Goal: Task Accomplishment & Management: Complete application form

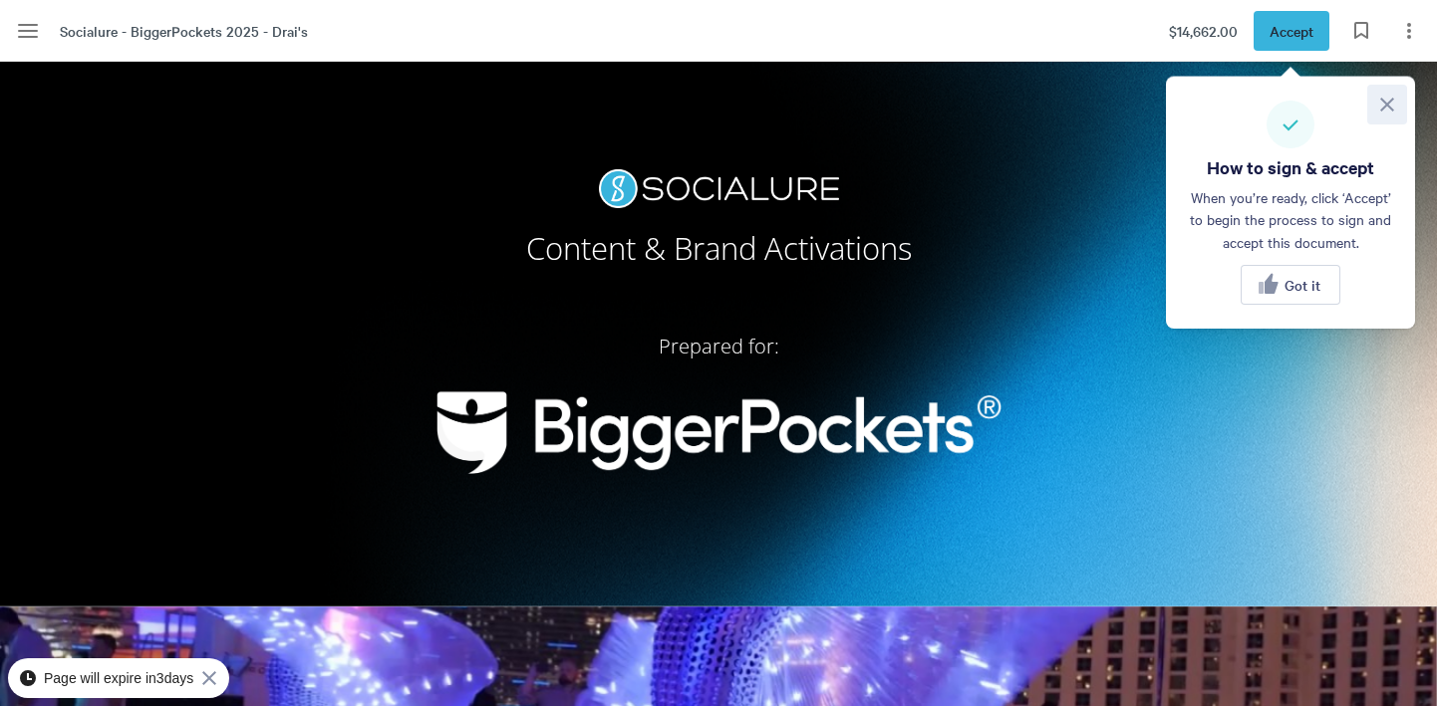
click at [1392, 106] on icon at bounding box center [1387, 105] width 24 height 24
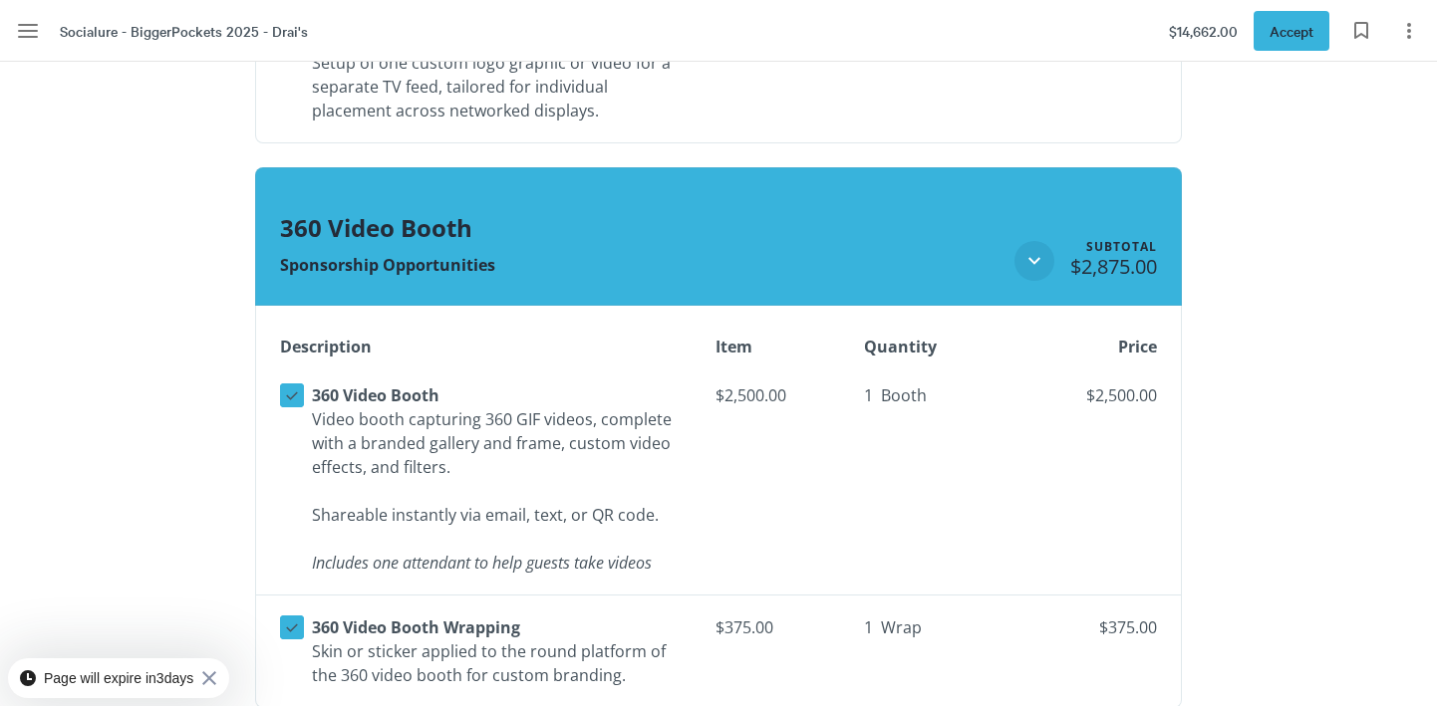
scroll to position [2935, 0]
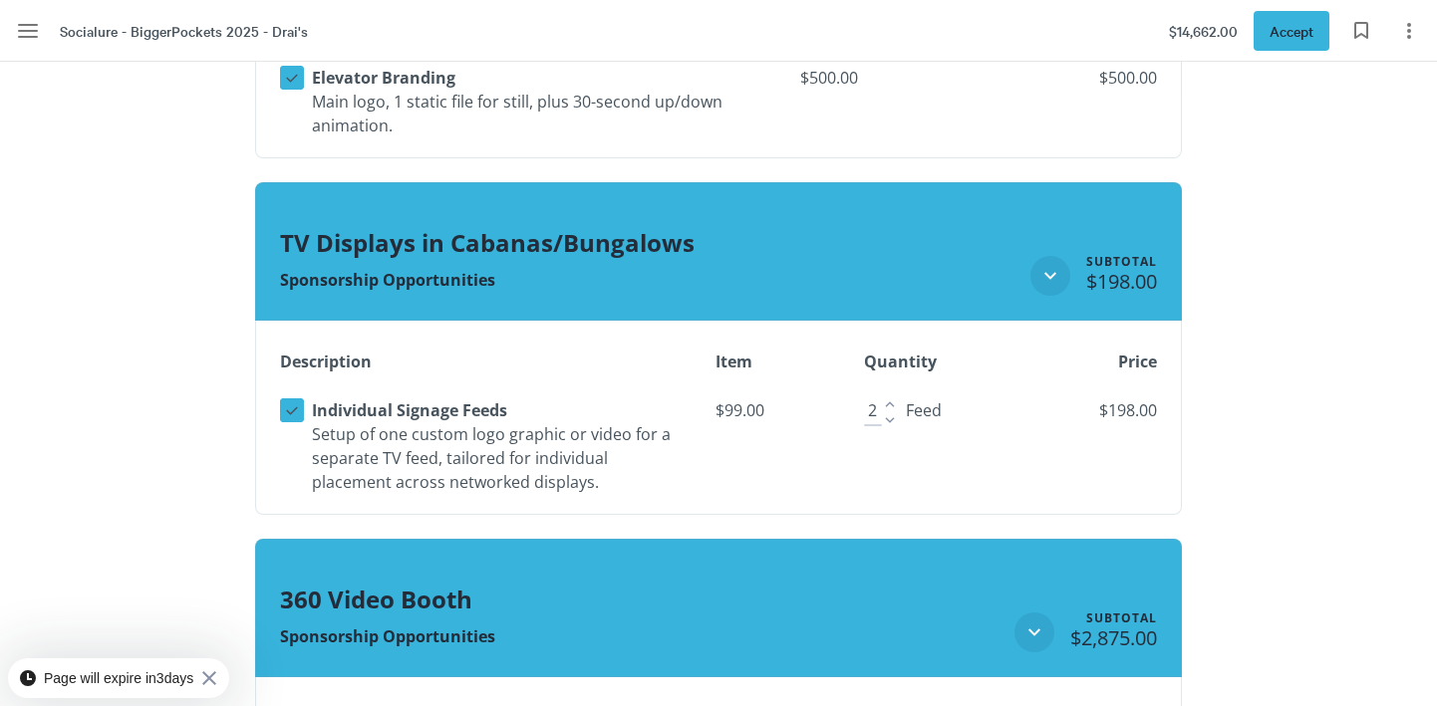
click at [892, 404] on icon "Increase" at bounding box center [889, 404] width 9 height 6
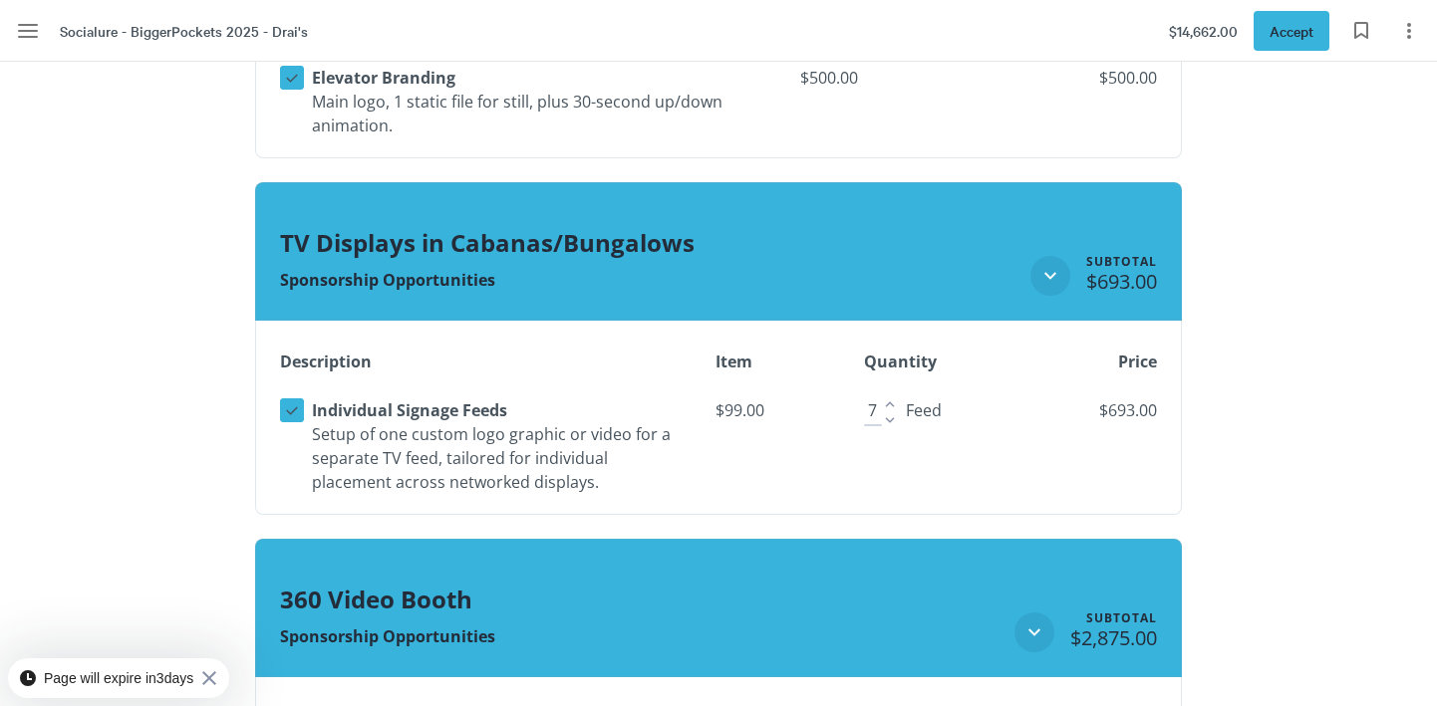
click at [892, 404] on icon "Increase" at bounding box center [889, 404] width 9 height 6
type input "10"
click at [892, 404] on icon "Increase" at bounding box center [899, 404] width 18 height 18
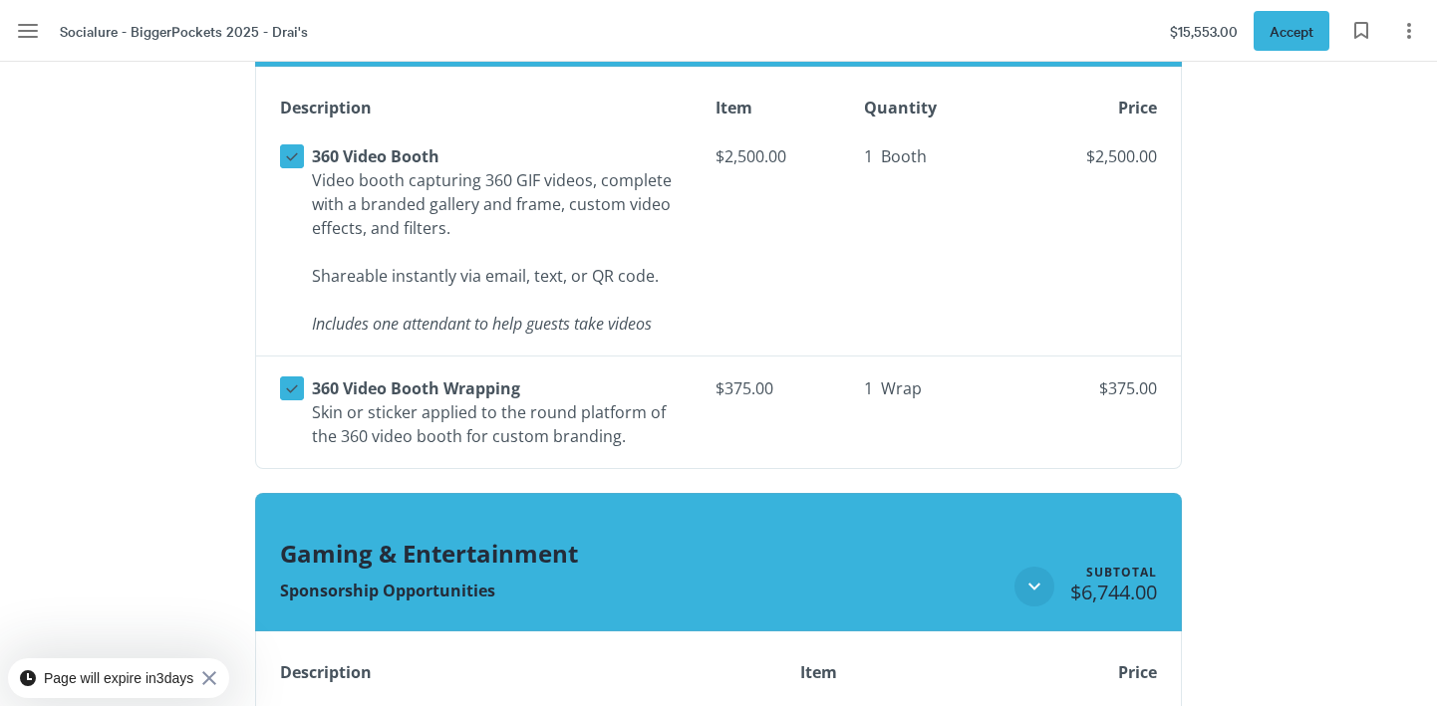
scroll to position [3738, 0]
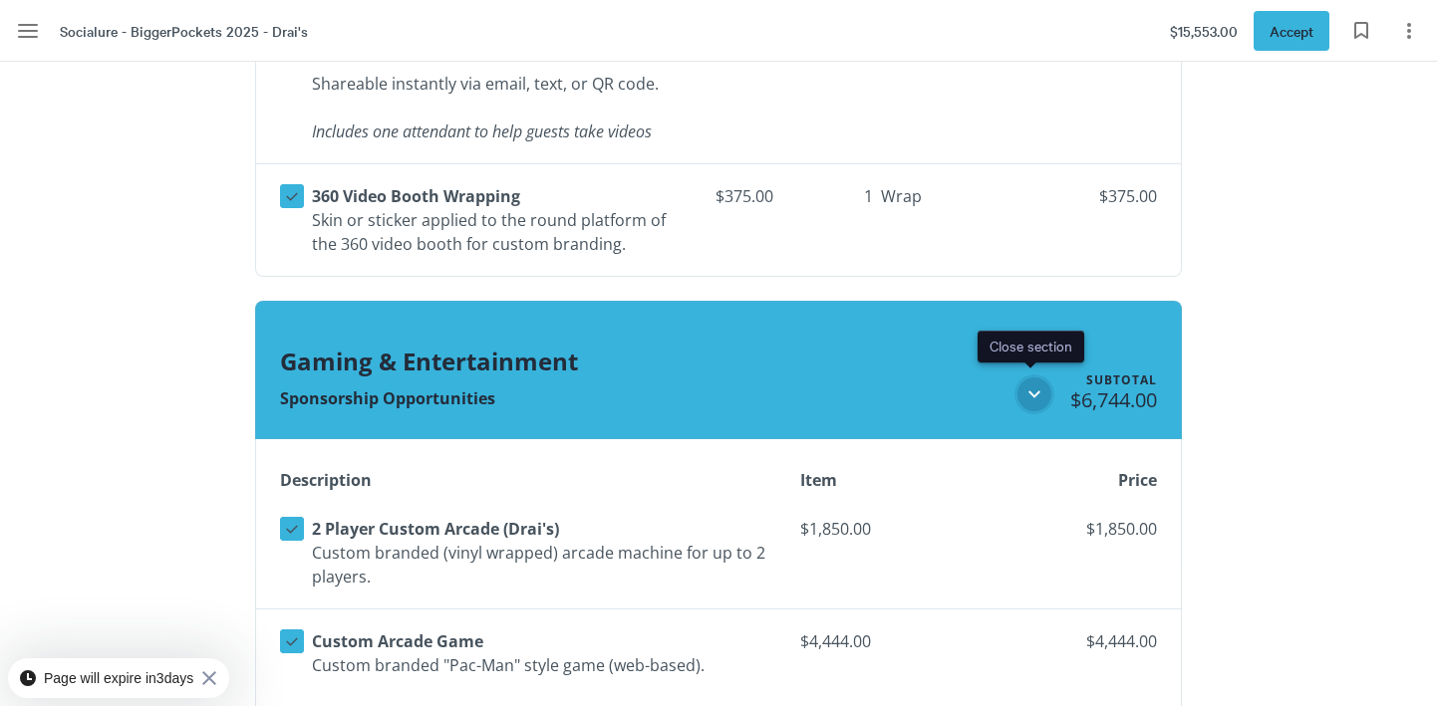
click at [1032, 387] on icon "Close section" at bounding box center [1034, 395] width 24 height 24
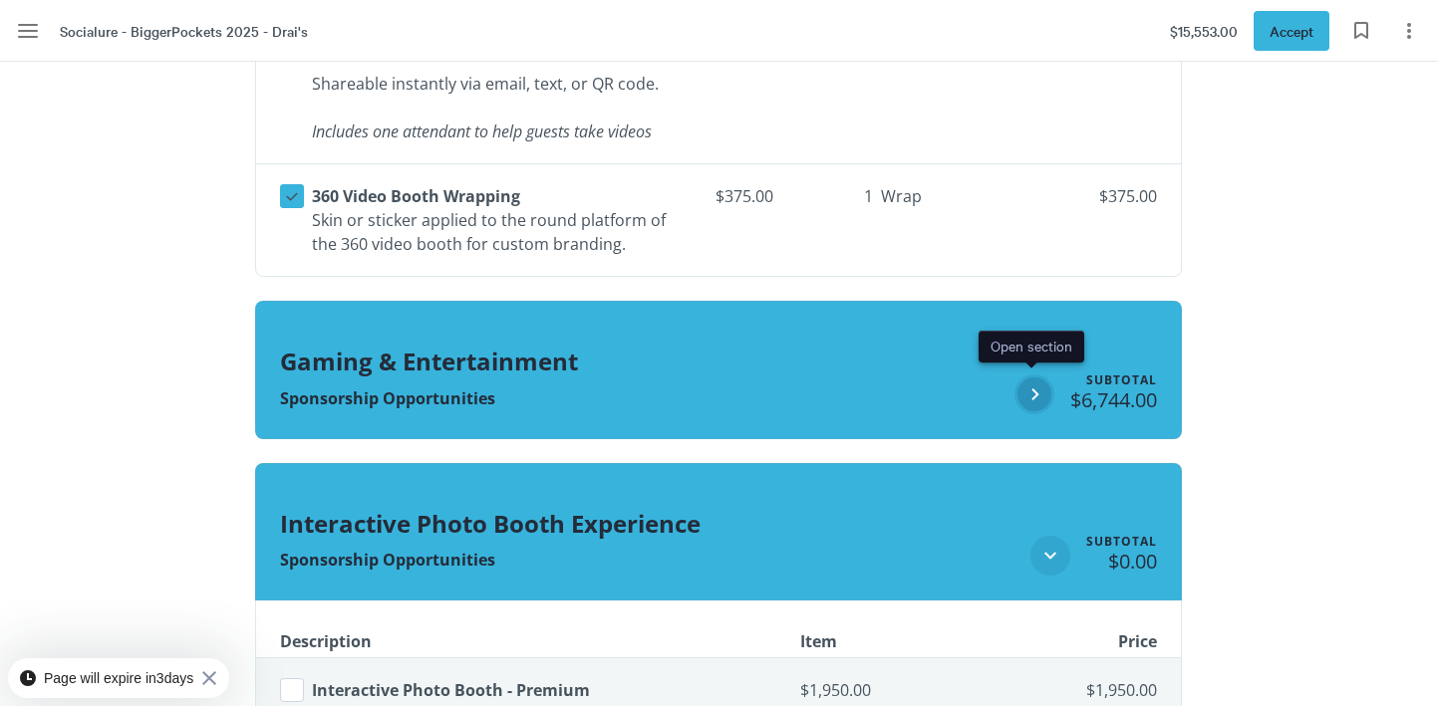
click at [1031, 387] on icon "Open section" at bounding box center [1034, 395] width 24 height 24
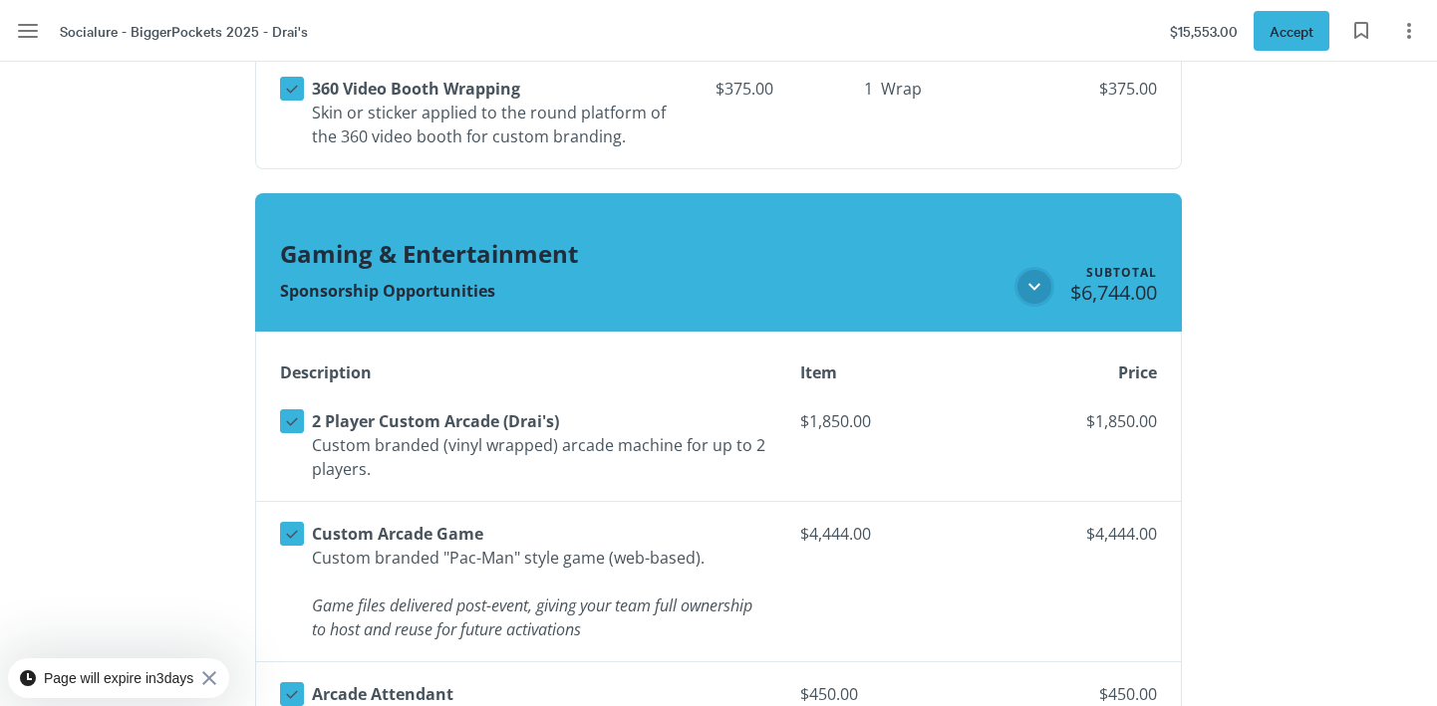
scroll to position [4036, 0]
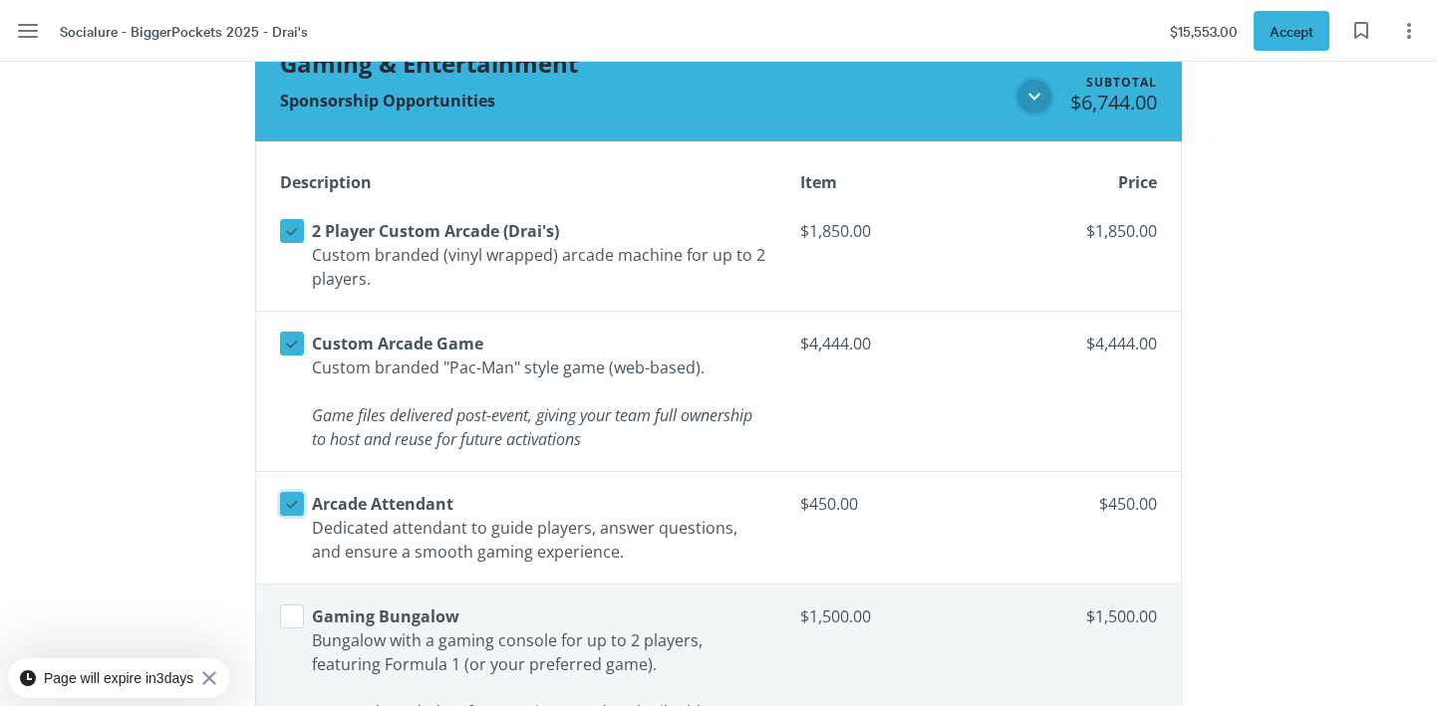
click at [283, 504] on icon at bounding box center [292, 504] width 18 height 18
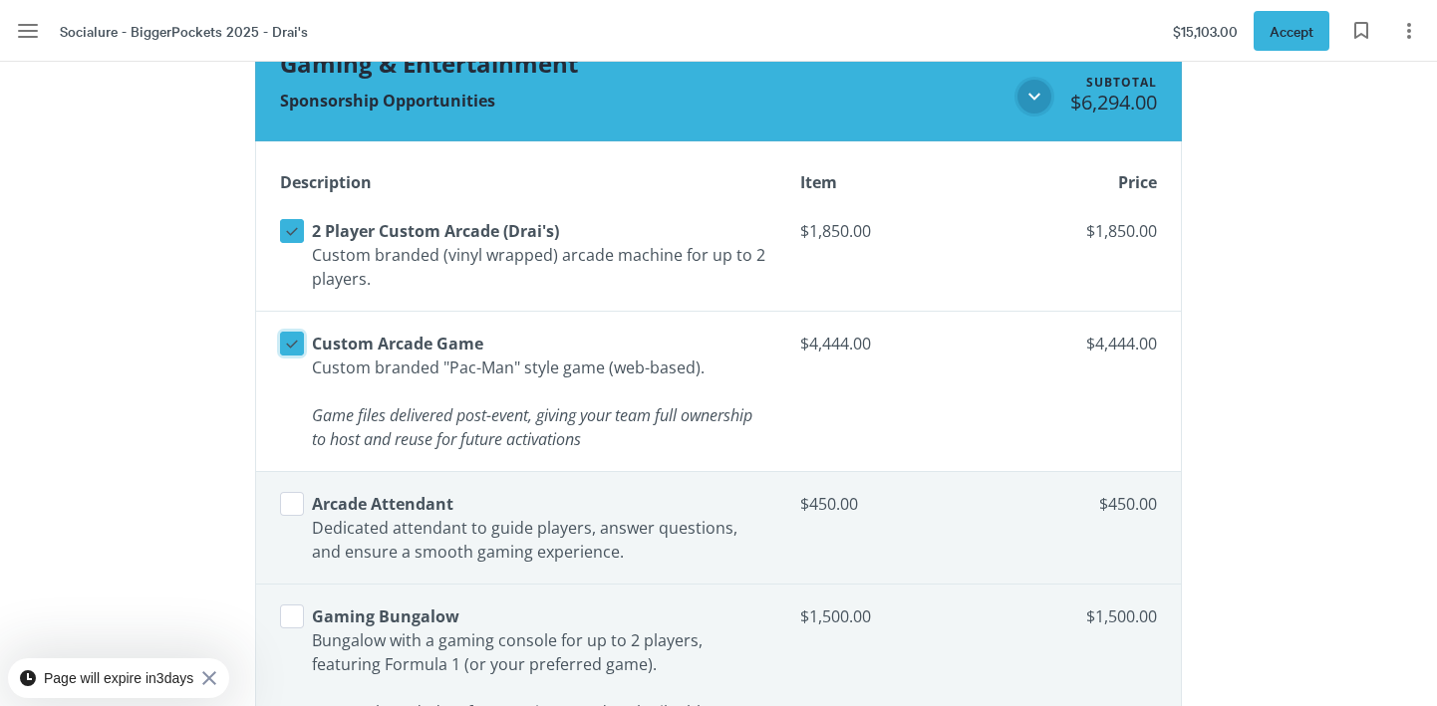
click at [287, 342] on icon at bounding box center [292, 344] width 18 height 18
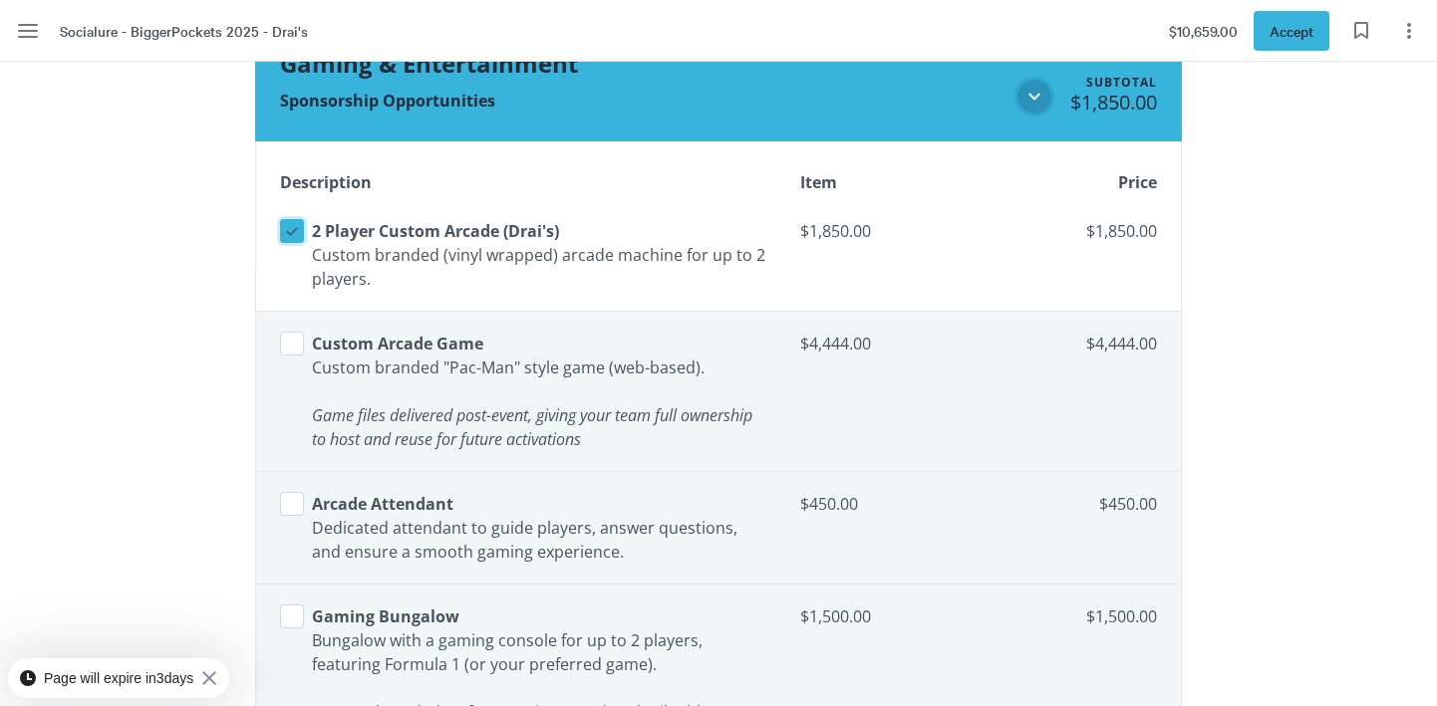
click at [290, 227] on icon at bounding box center [292, 231] width 18 height 18
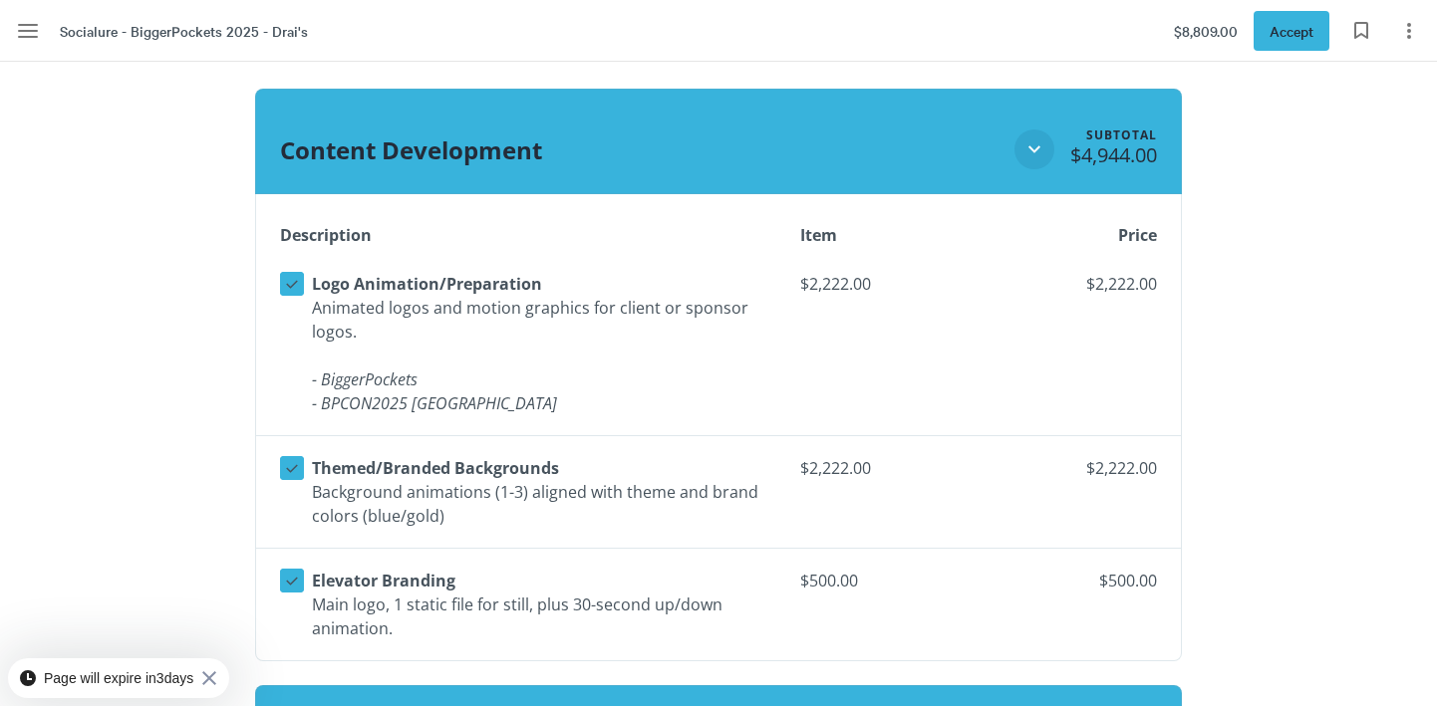
scroll to position [2613, 0]
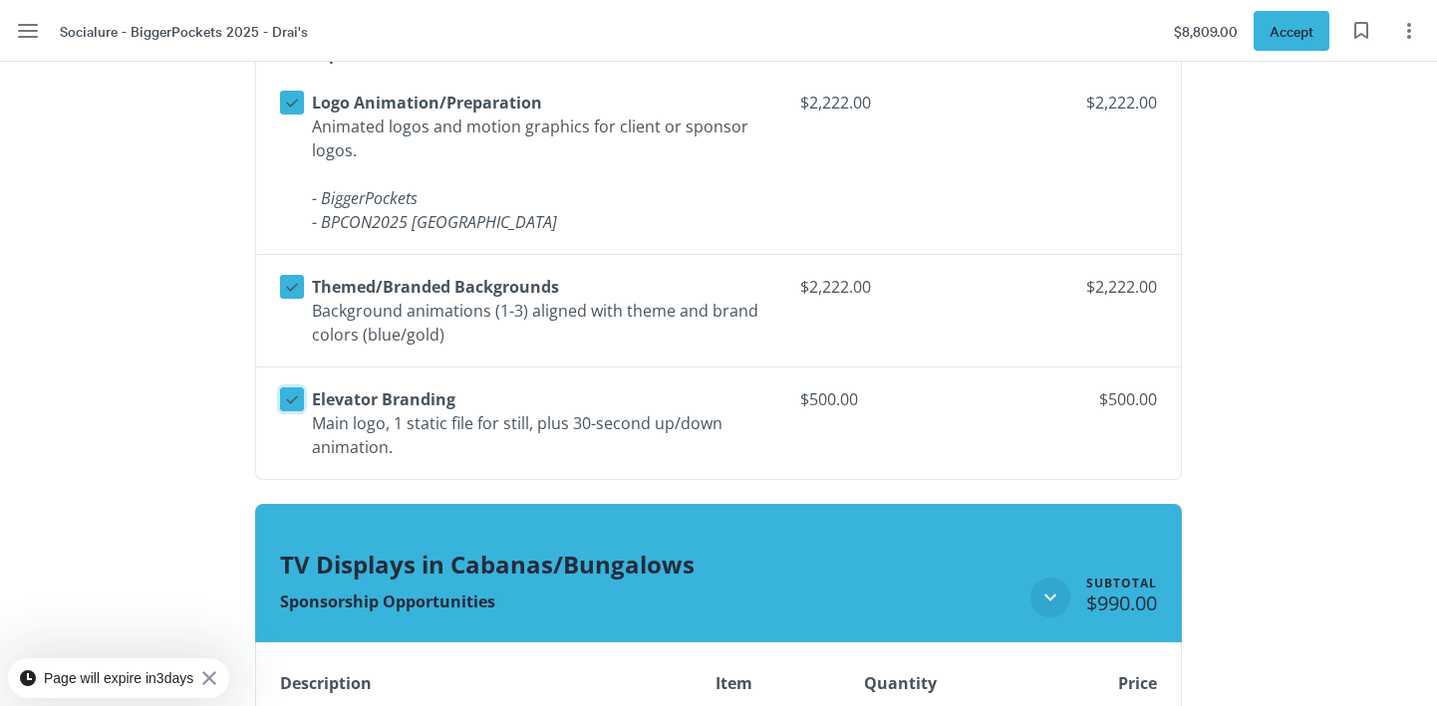
click at [293, 395] on icon at bounding box center [292, 400] width 18 height 18
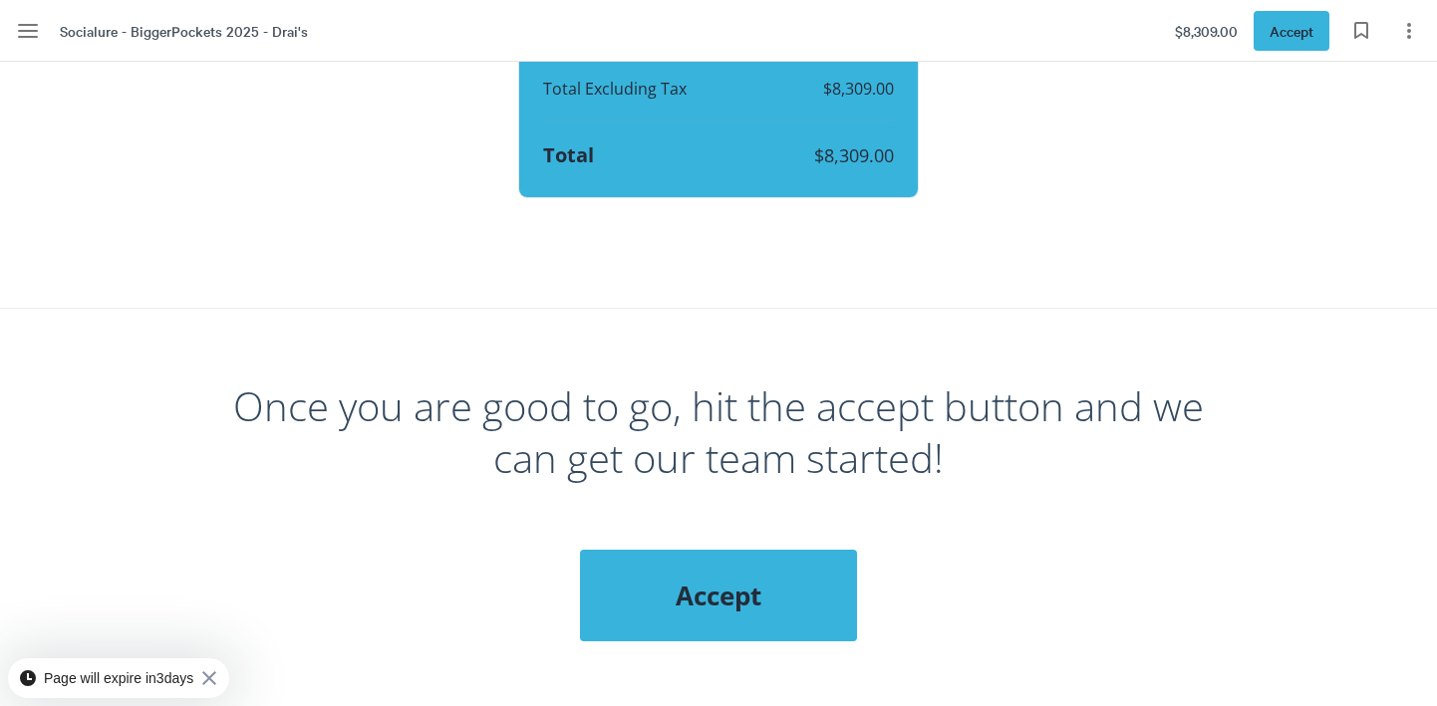
scroll to position [7362, 0]
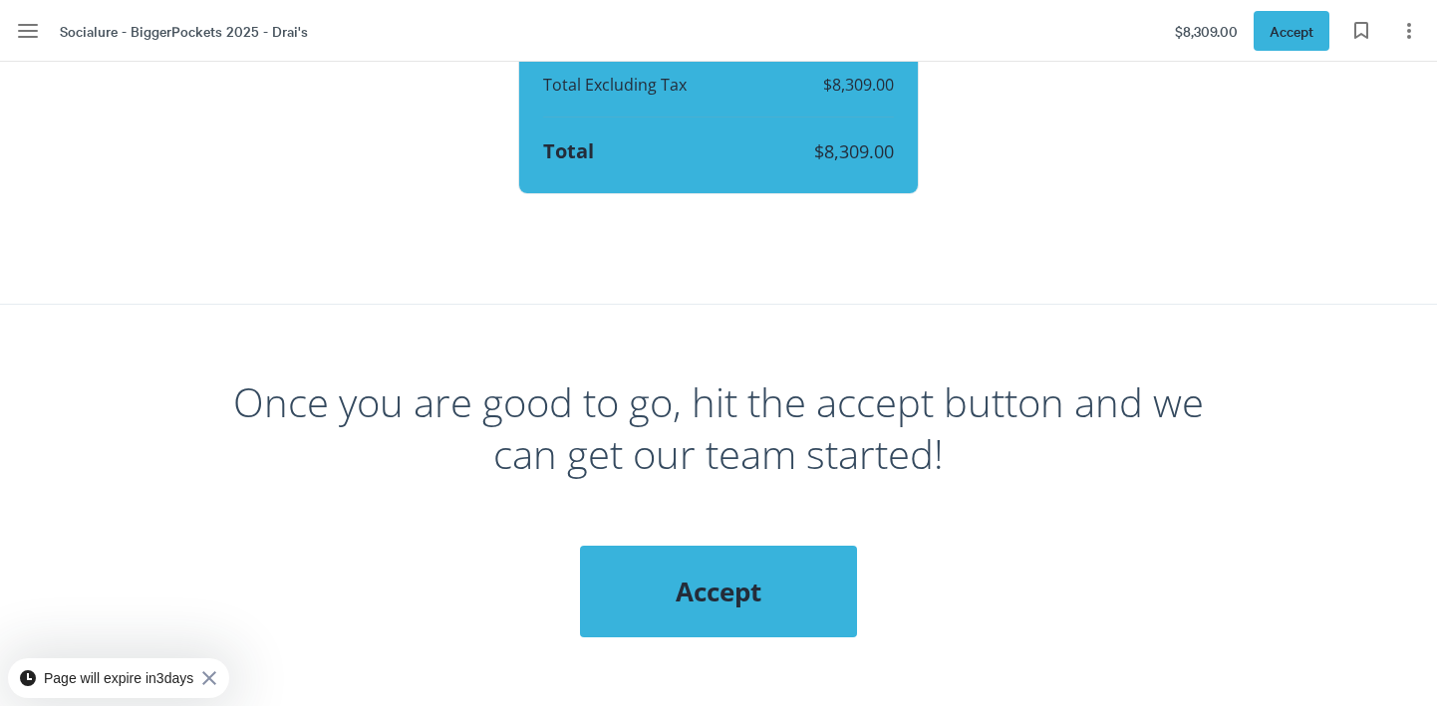
click at [756, 577] on span "Accept" at bounding box center [718, 592] width 197 height 36
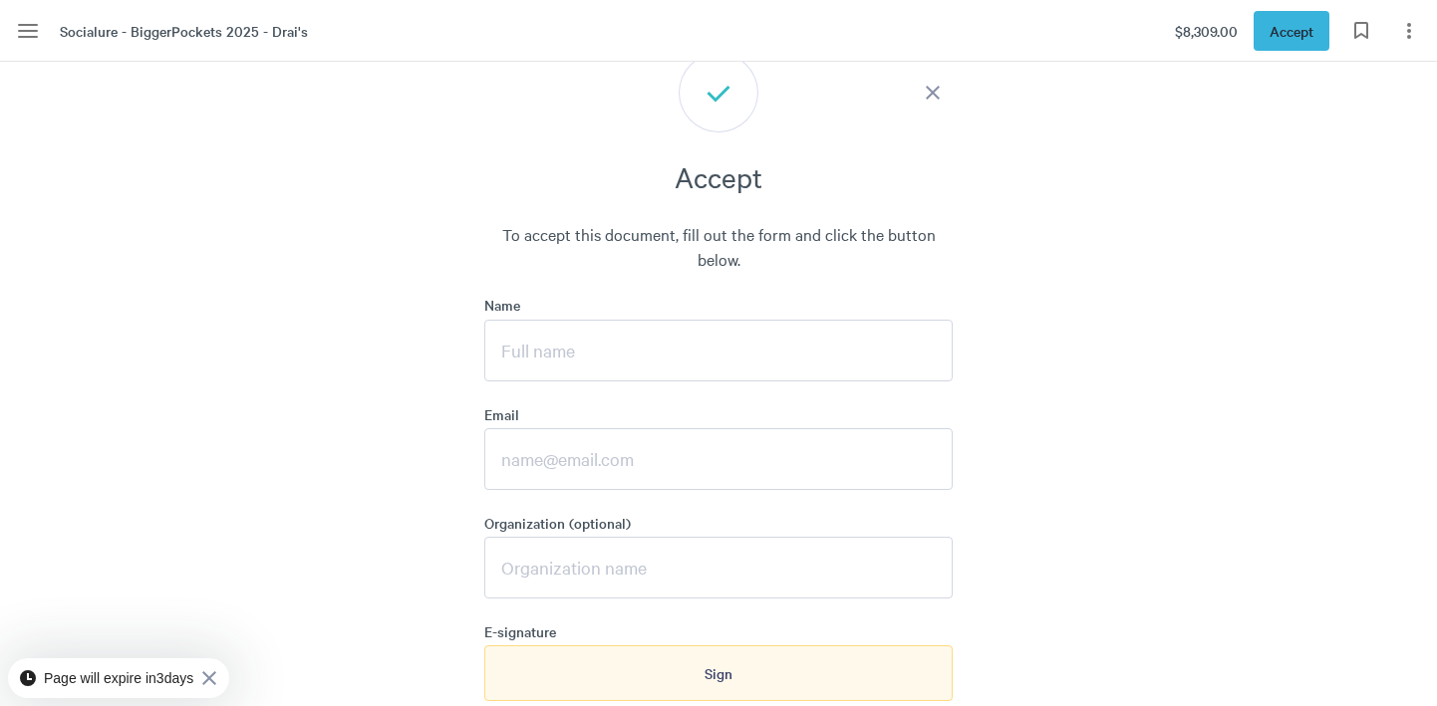
scroll to position [7884, 0]
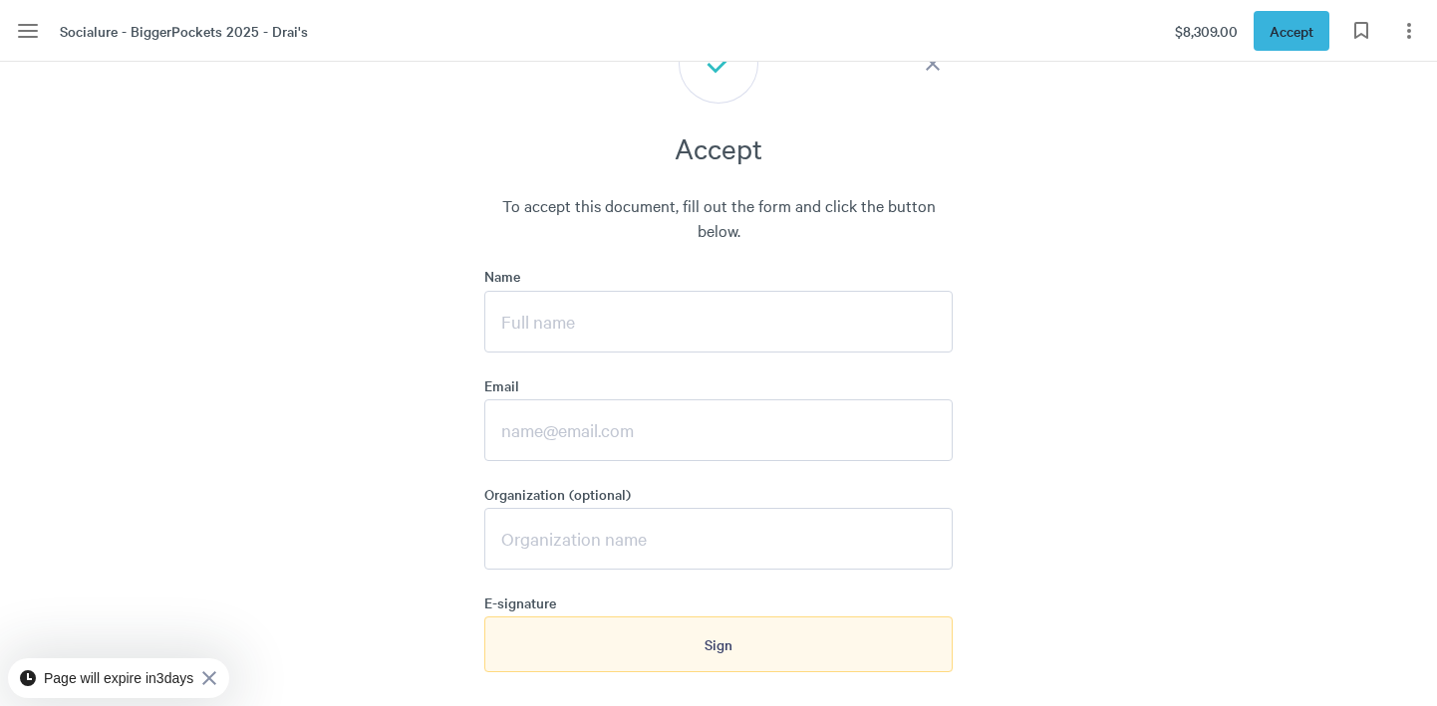
click at [749, 305] on input "Name" at bounding box center [718, 322] width 468 height 62
type input "[PERSON_NAME]"
type input "a"
click at [764, 291] on input "[PERSON_NAME]" at bounding box center [718, 322] width 468 height 62
type input "[PERSON_NAME]"
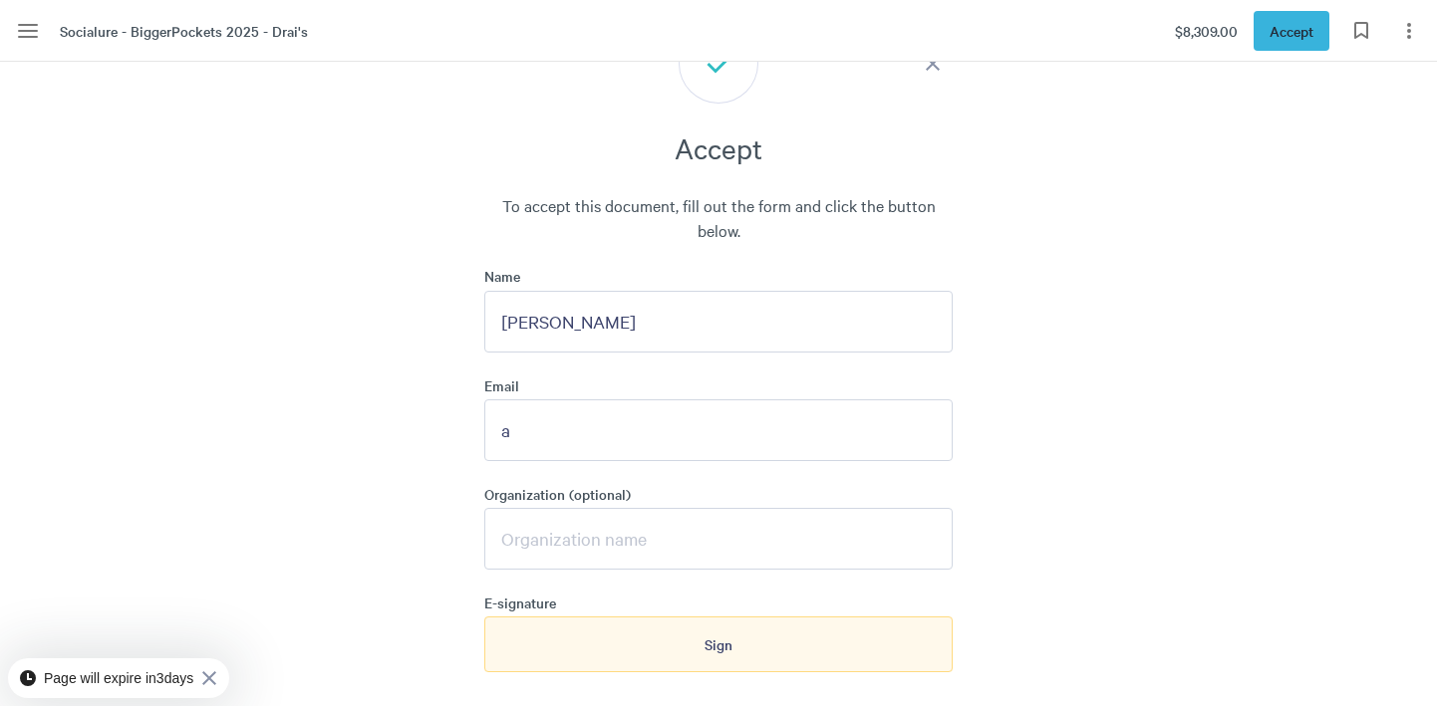
click at [631, 403] on input "a" at bounding box center [718, 430] width 468 height 62
type input "[PERSON_NAME][EMAIL_ADDRESS][DOMAIN_NAME]"
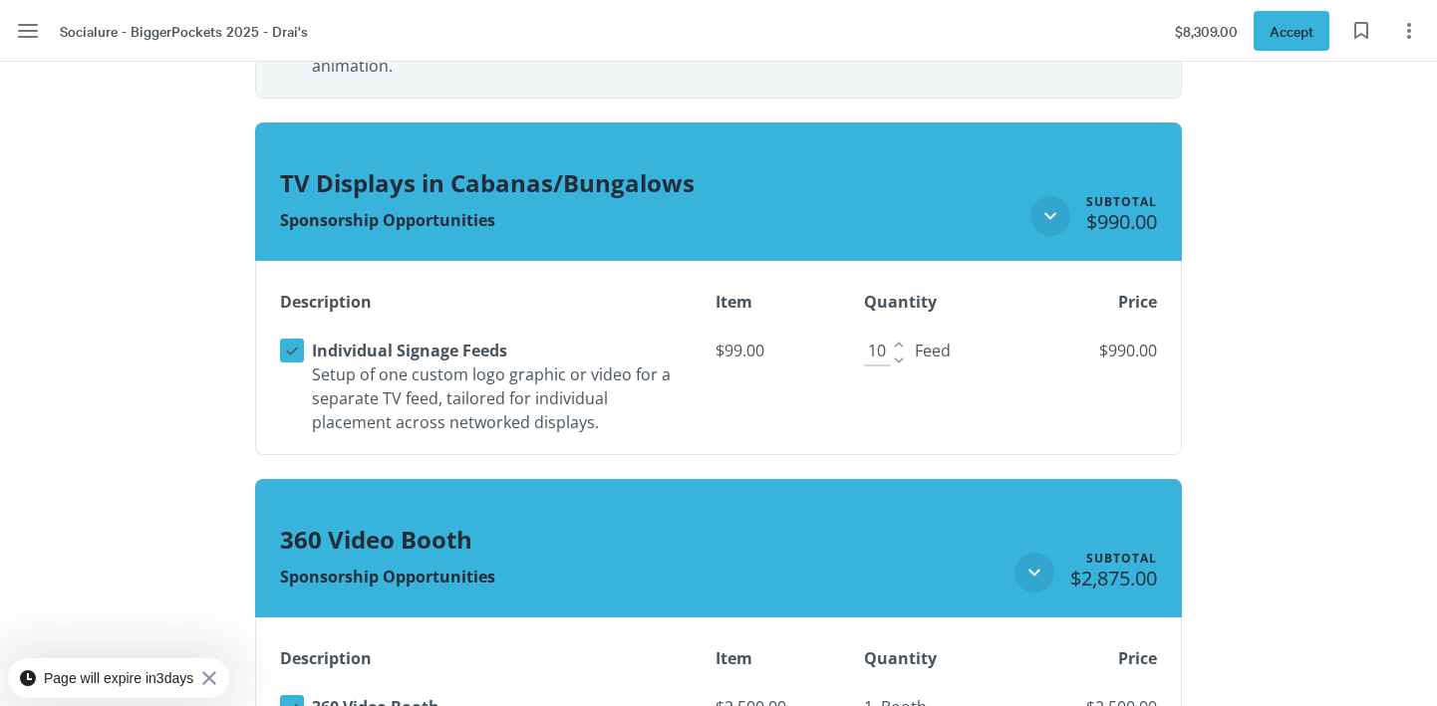
scroll to position [2997, 0]
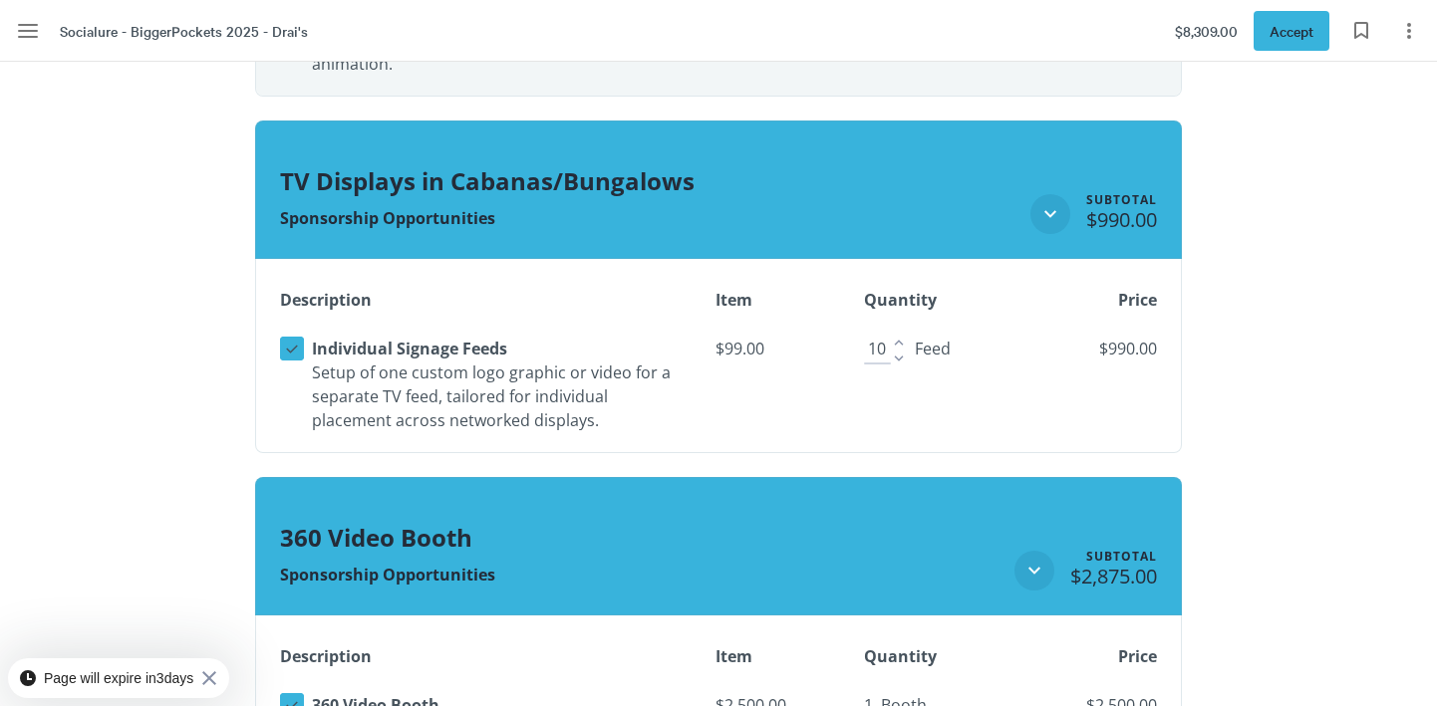
type input "BiggerPockets"
click at [894, 354] on icon "Decrease" at bounding box center [899, 359] width 18 height 18
type input "10"
click at [888, 338] on div "Quantity 10 10" at bounding box center [885, 349] width 43 height 32
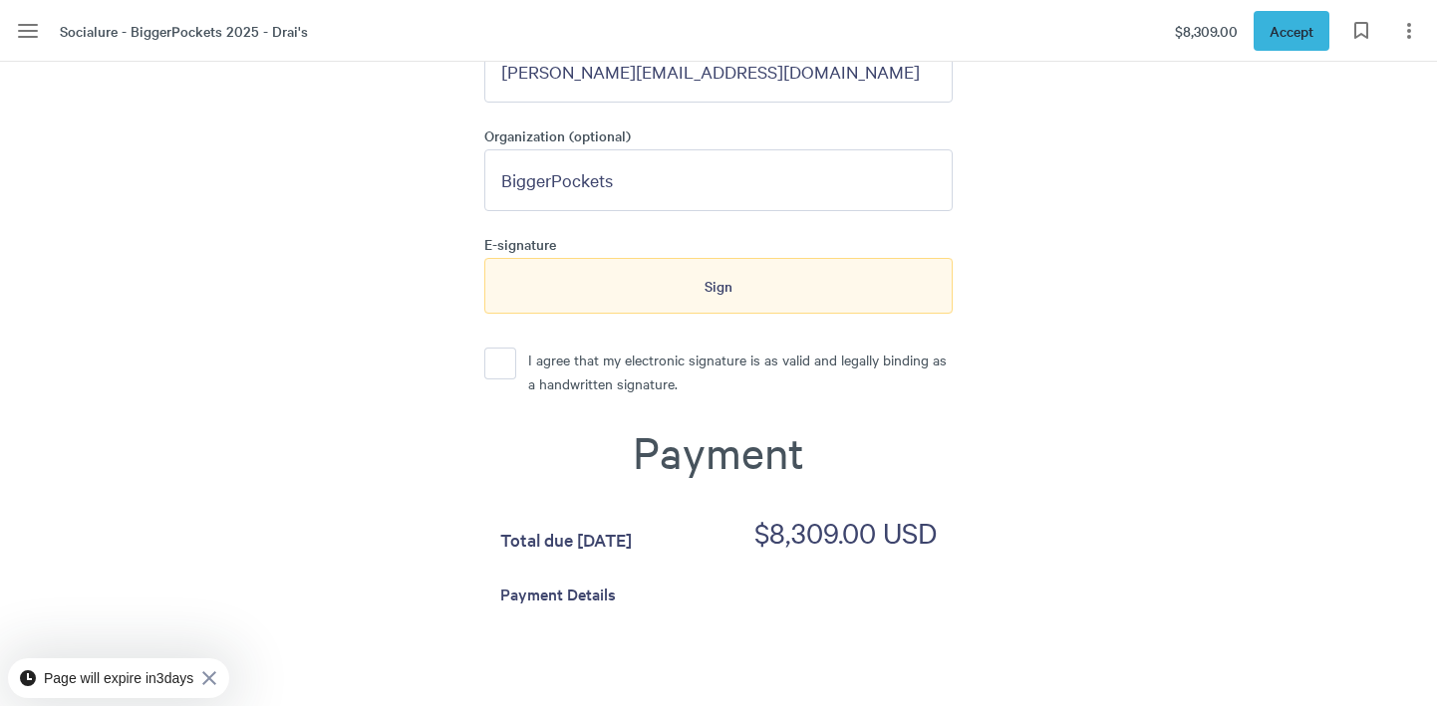
scroll to position [8350, 0]
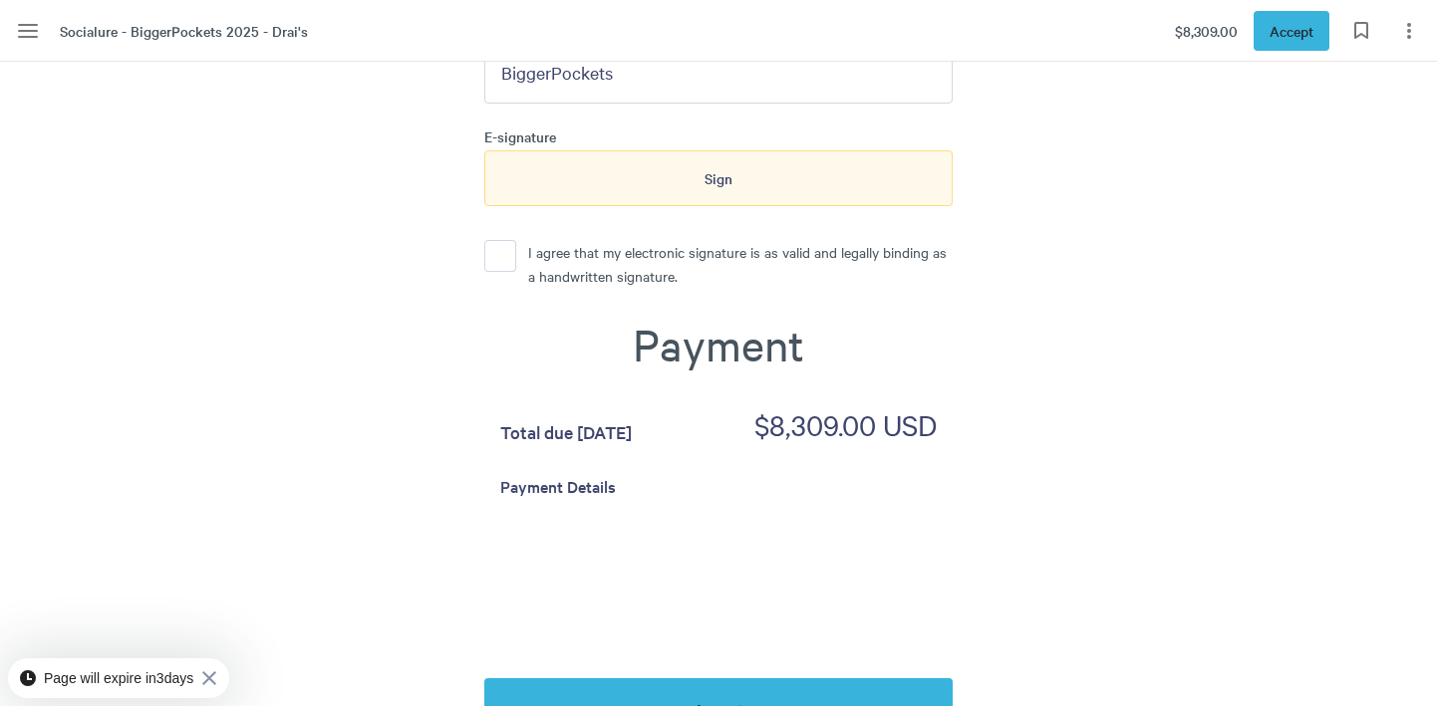
click at [503, 240] on button "I agree that my electronic signature is as valid and legally binding as a handw…" at bounding box center [500, 256] width 32 height 32
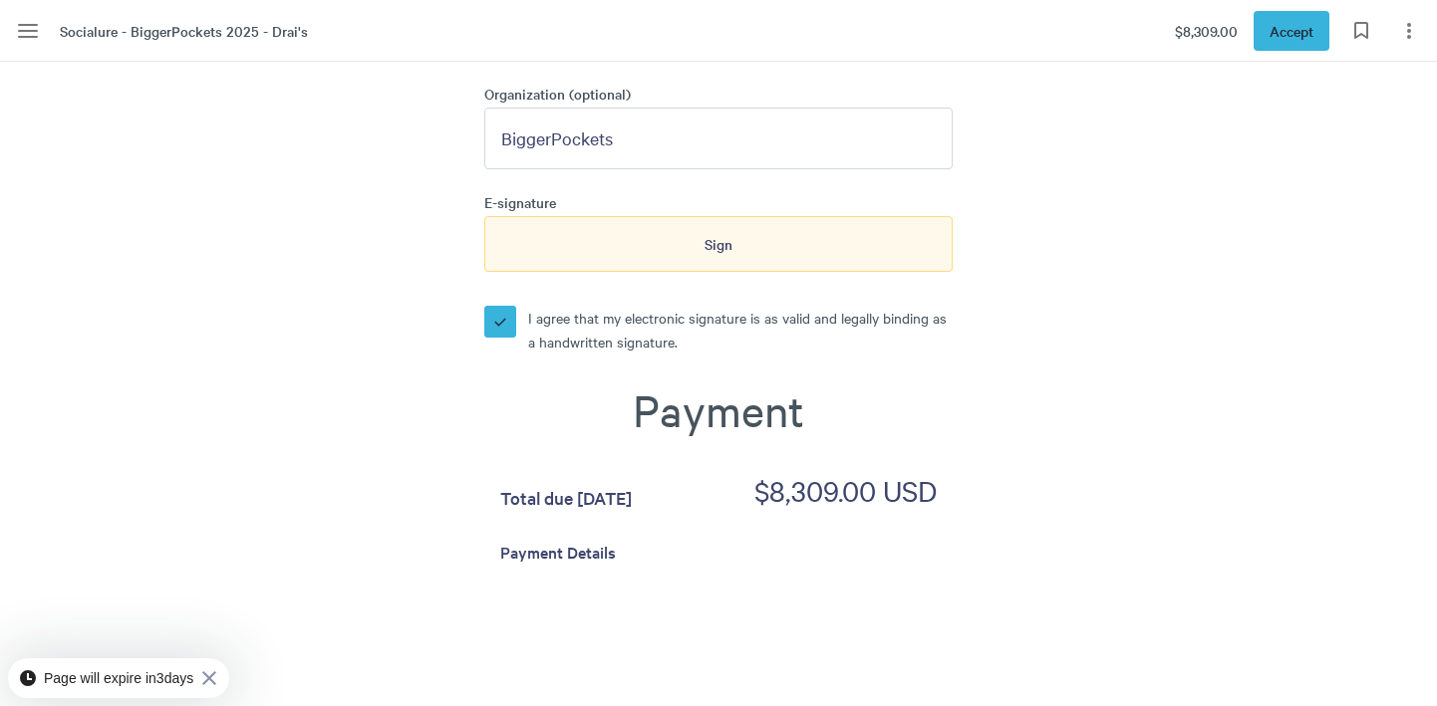
scroll to position [8265, 0]
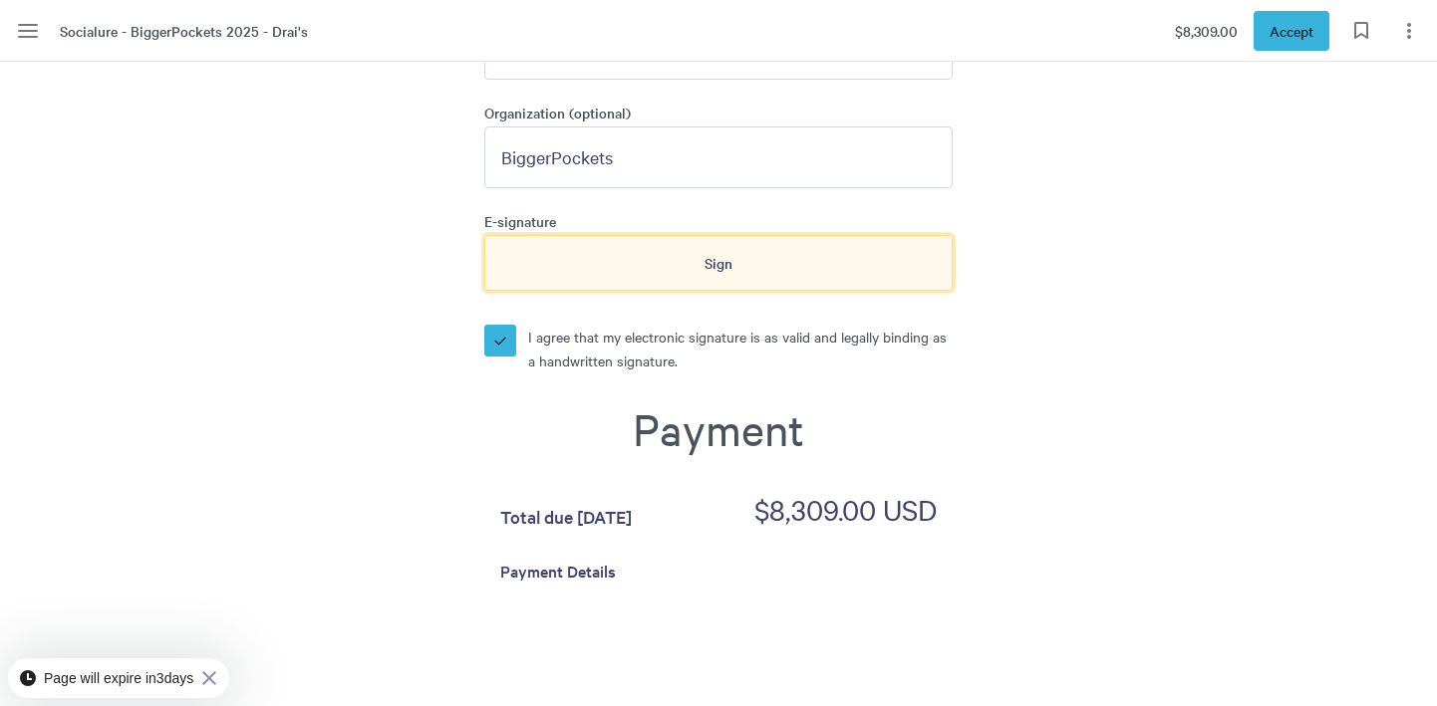
click at [716, 252] on span "Sign" at bounding box center [718, 263] width 28 height 22
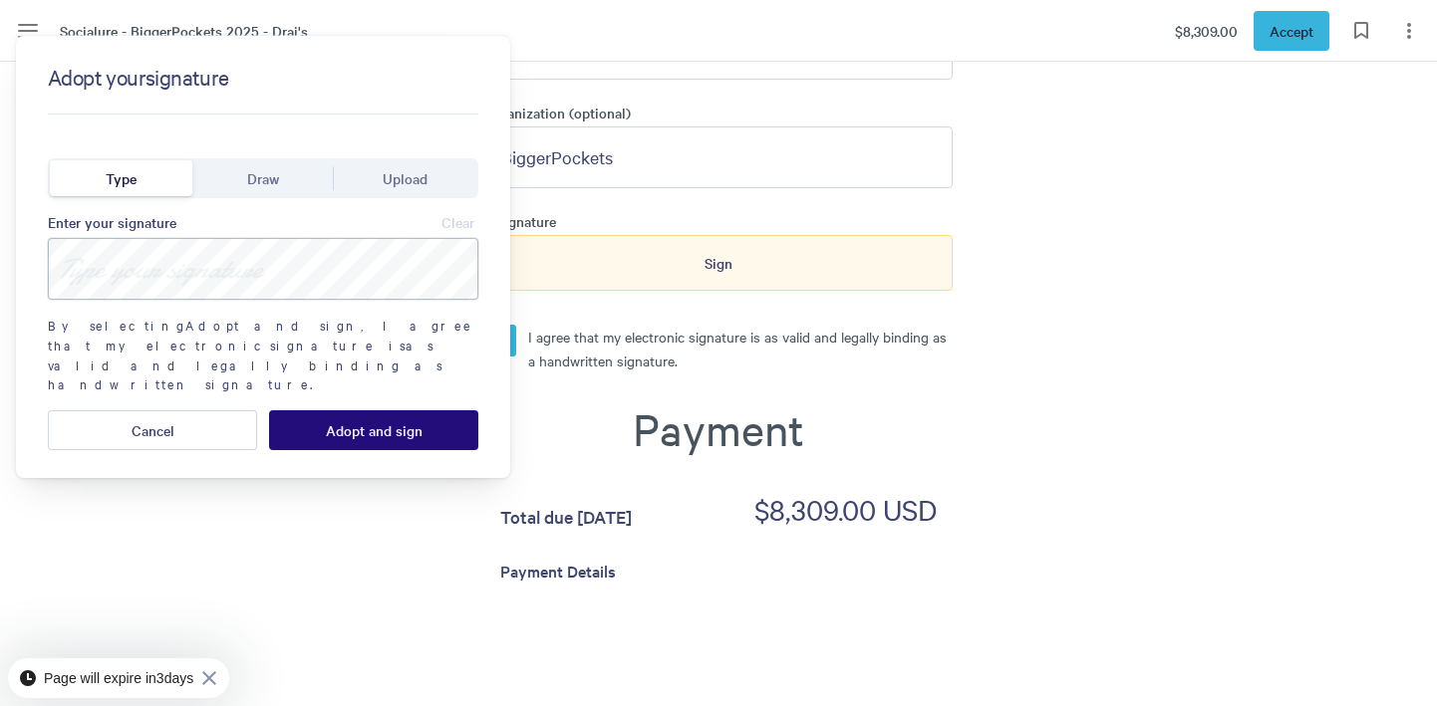
click at [189, 259] on input at bounding box center [263, 269] width 430 height 62
type input "[PERSON_NAME]"
click at [328, 422] on span "Adopt and sign" at bounding box center [374, 430] width 97 height 16
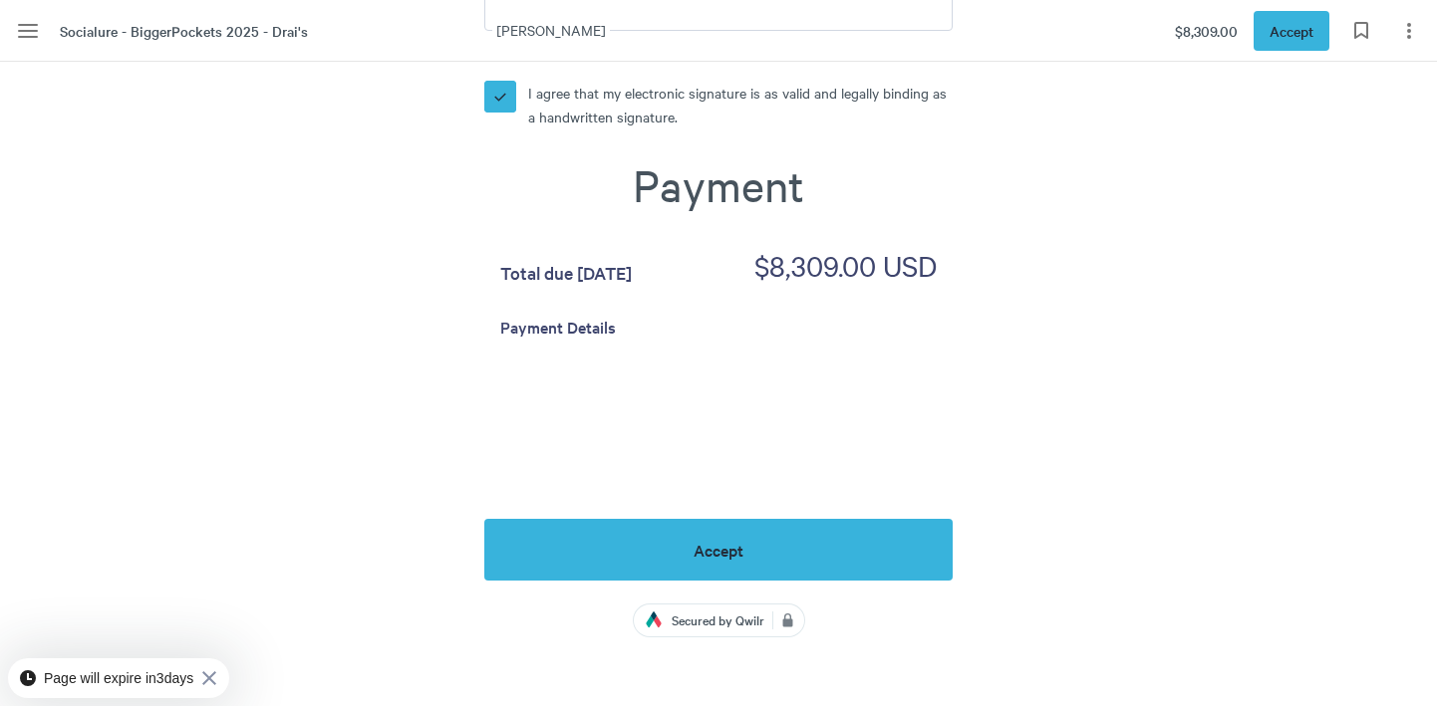
scroll to position [8877, 0]
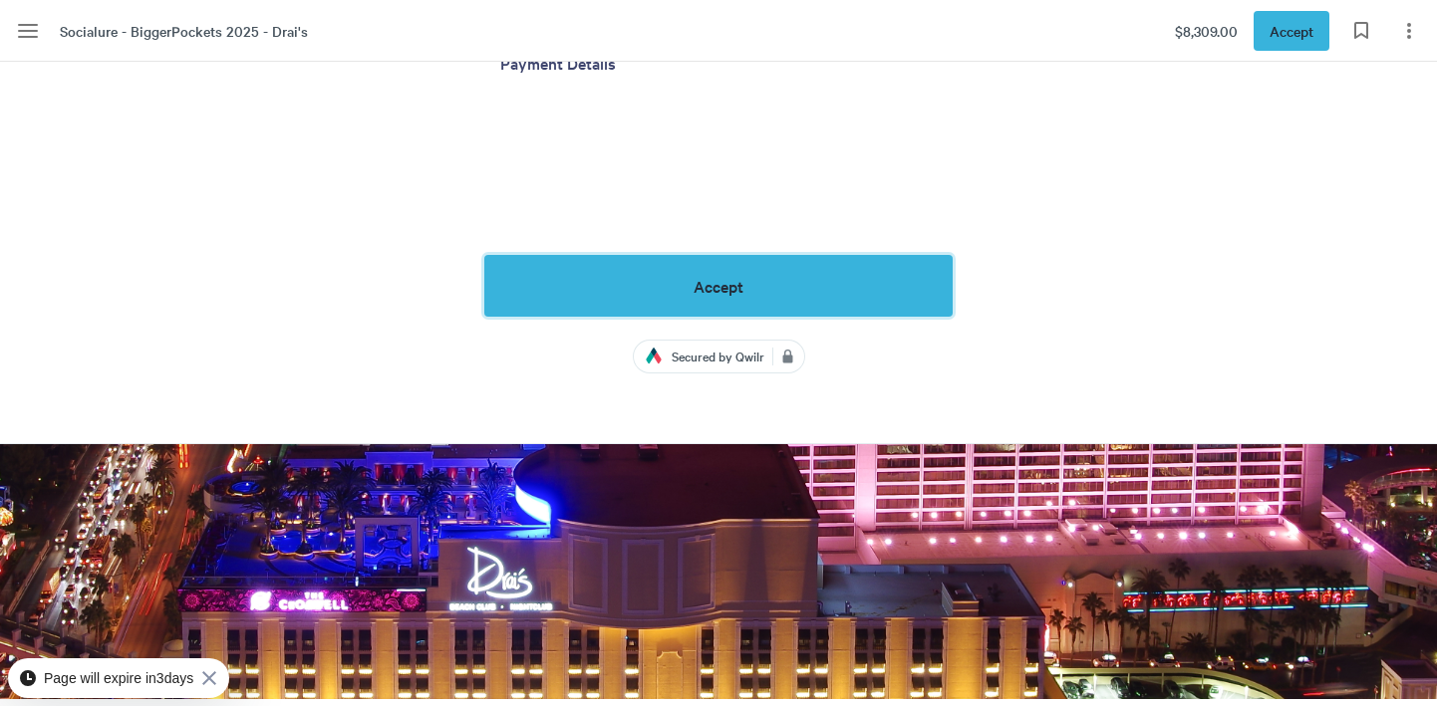
click at [699, 277] on span "Accept" at bounding box center [718, 286] width 50 height 18
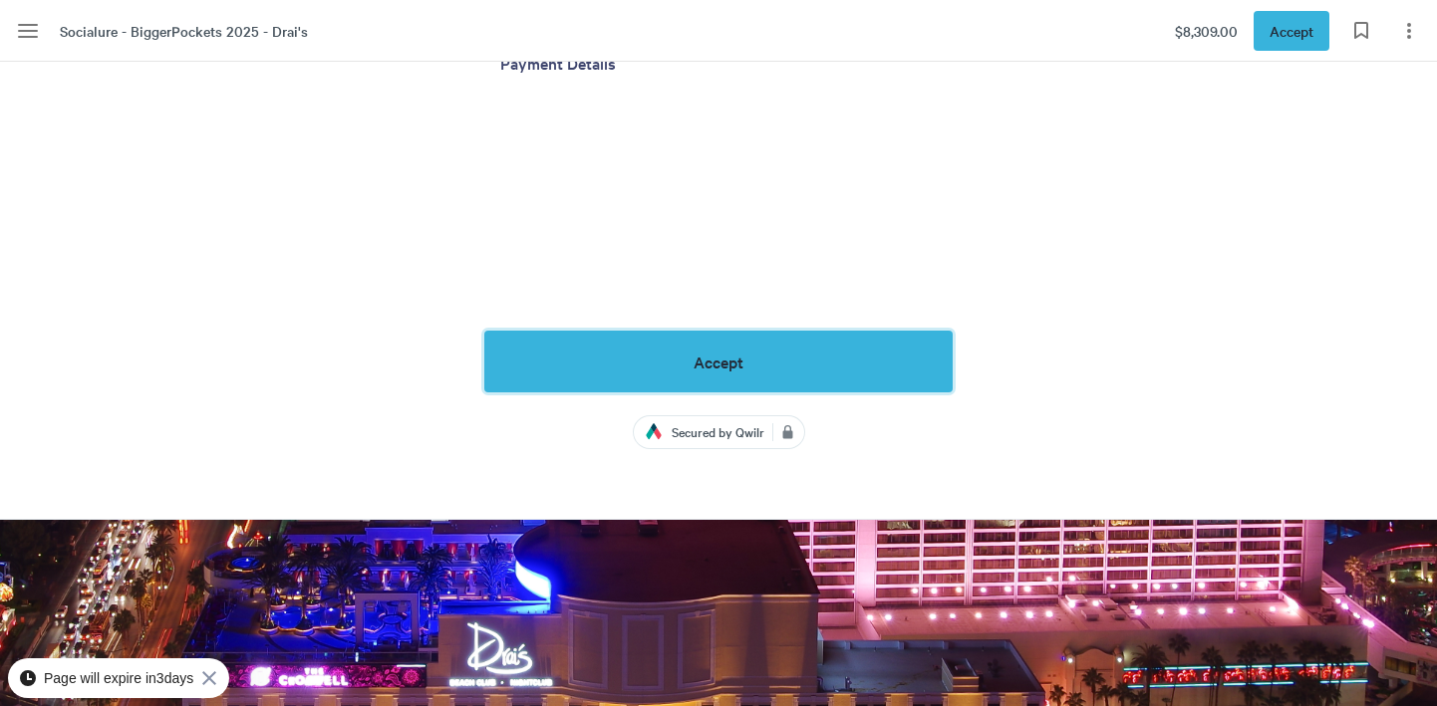
click at [778, 337] on button "Accept" at bounding box center [718, 362] width 468 height 62
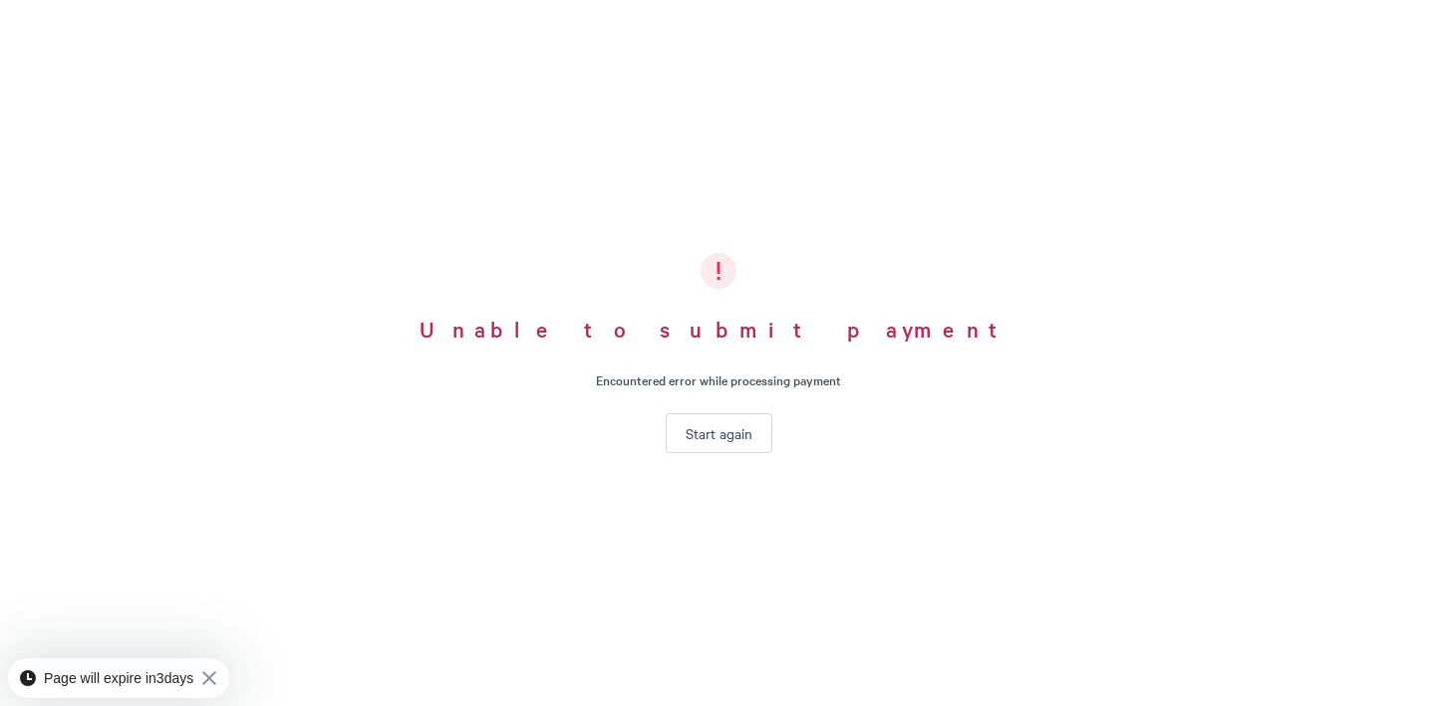
scroll to position [8698, 0]
click at [736, 436] on span "Start again" at bounding box center [718, 433] width 67 height 16
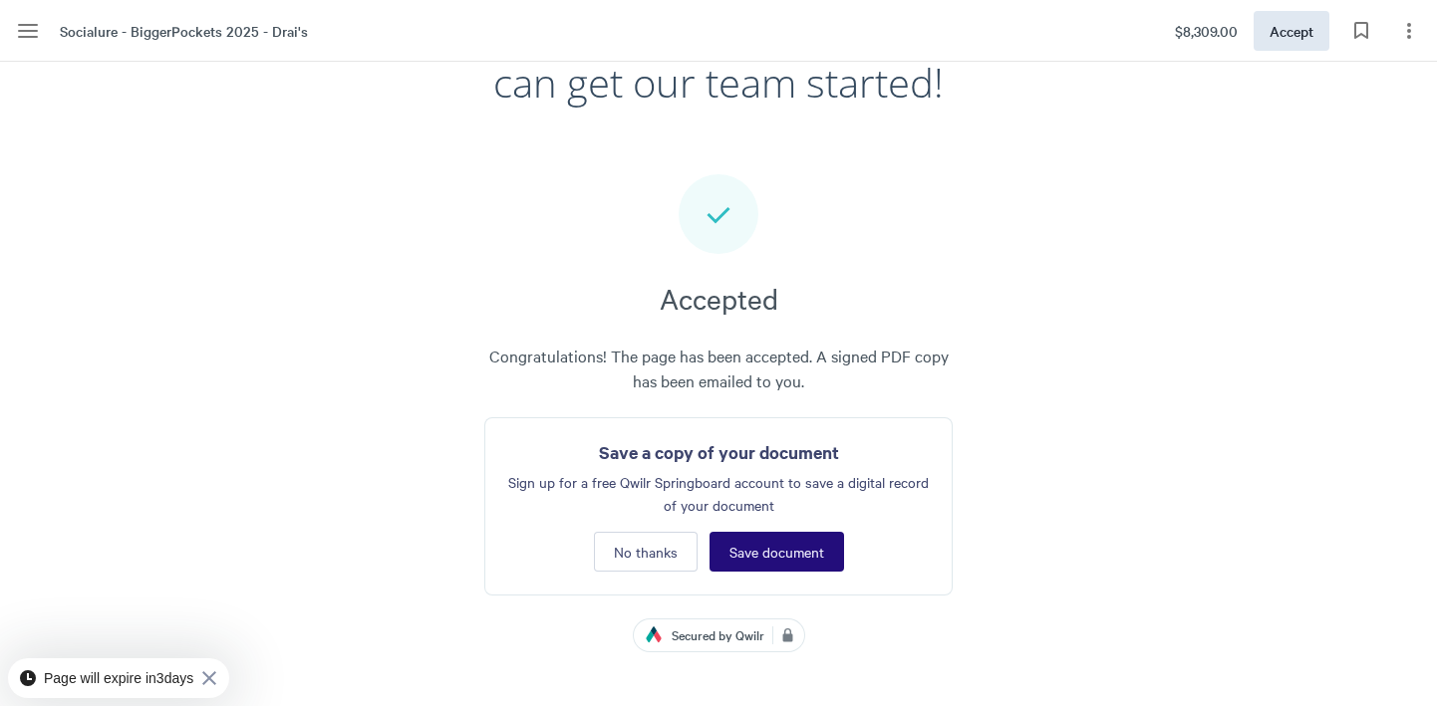
scroll to position [7749, 0]
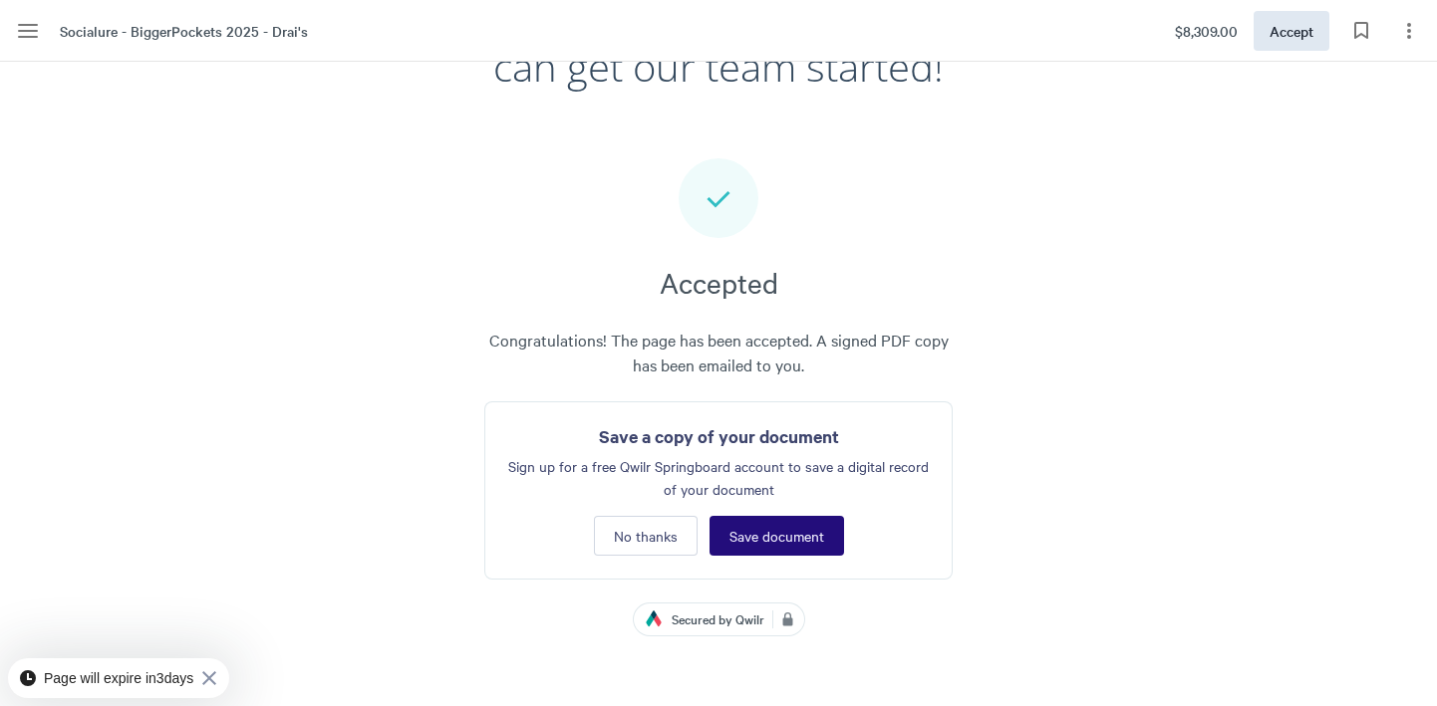
click at [793, 528] on span "Save document" at bounding box center [776, 536] width 95 height 16
